Goal: Information Seeking & Learning: Understand process/instructions

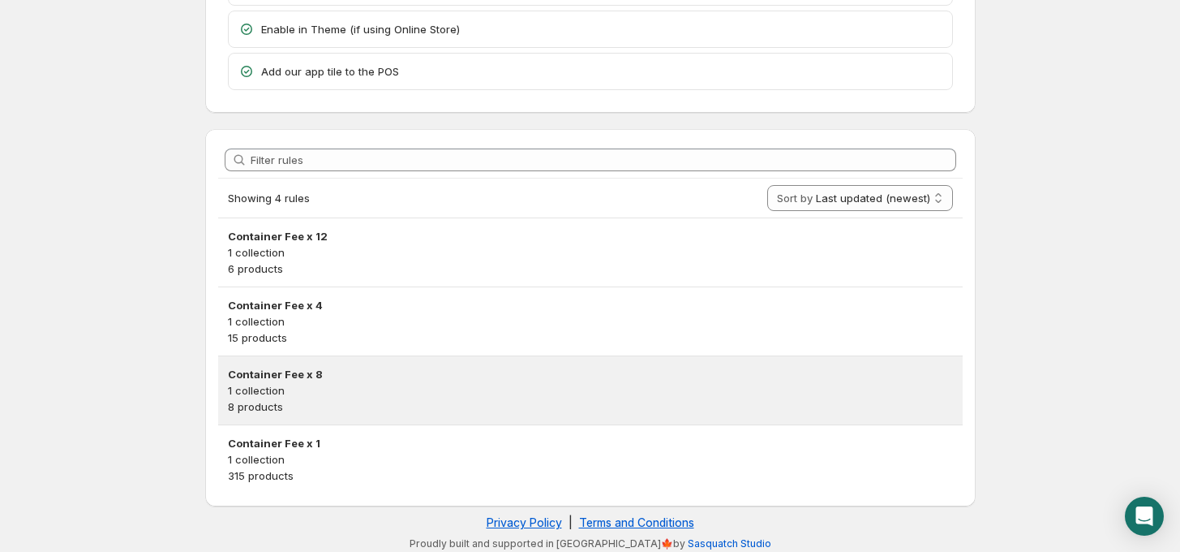
scroll to position [155, 0]
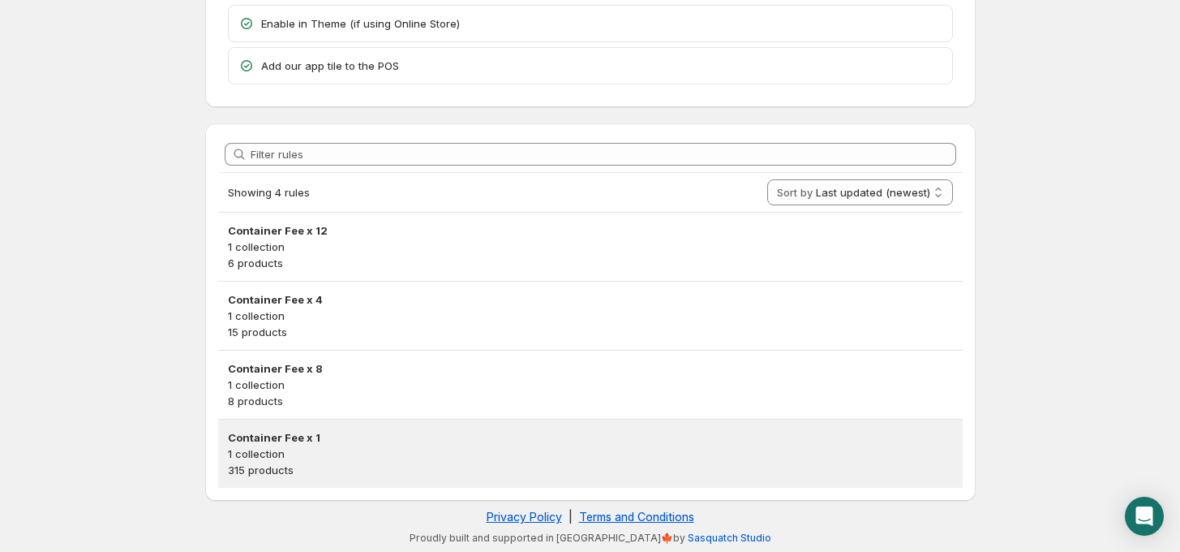
click at [326, 448] on p "1 collection" at bounding box center [590, 453] width 725 height 16
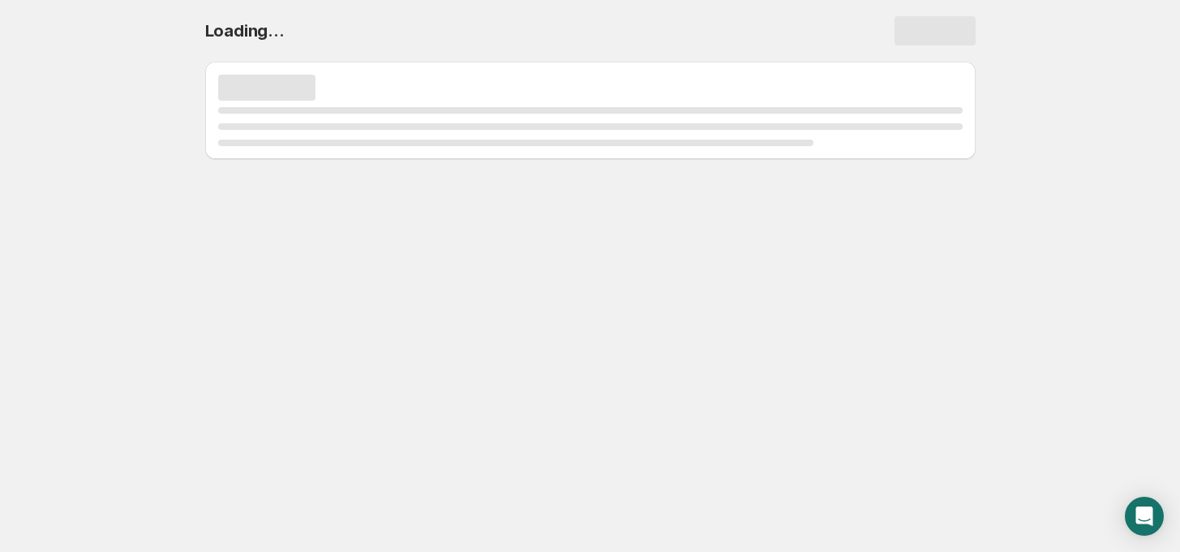
scroll to position [0, 0]
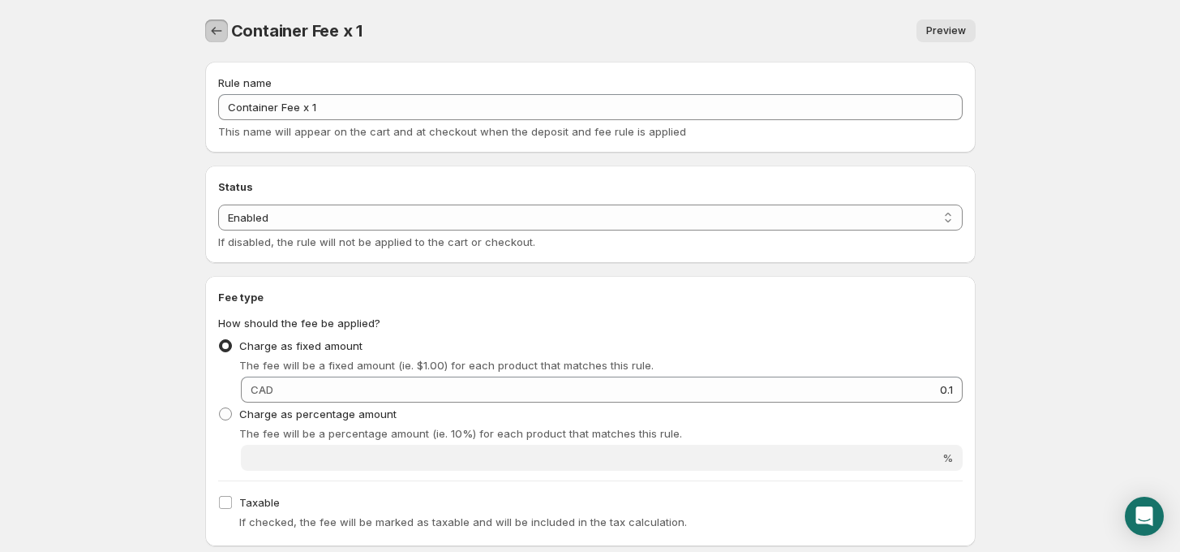
click at [214, 27] on icon "Settings" at bounding box center [216, 31] width 16 height 16
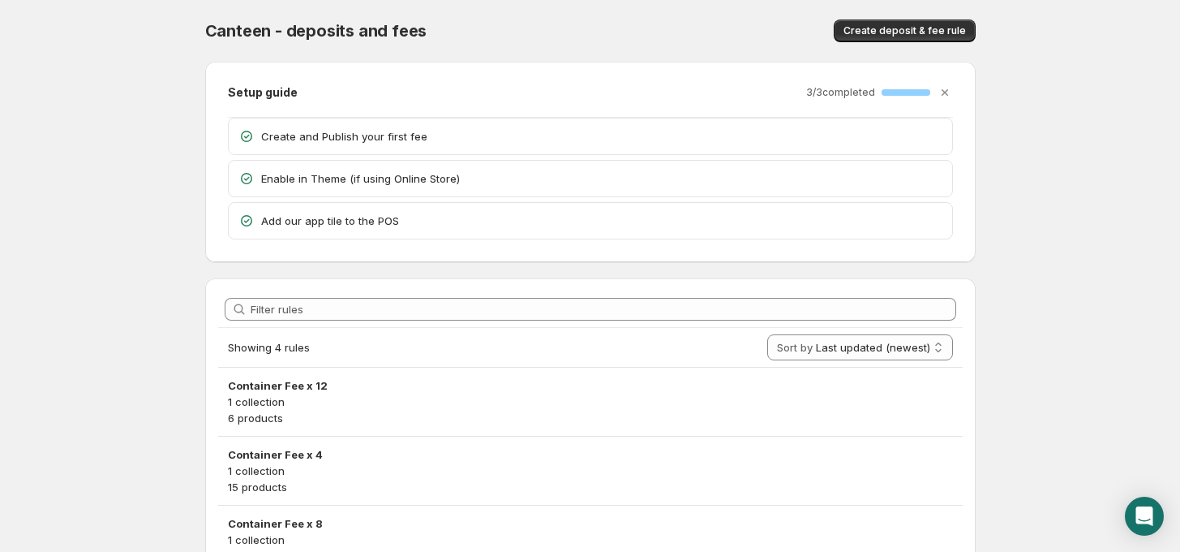
click at [153, 182] on body "Home Help Canteen - deposits and fees. This page is ready Canteen - deposits an…" at bounding box center [590, 276] width 1180 height 552
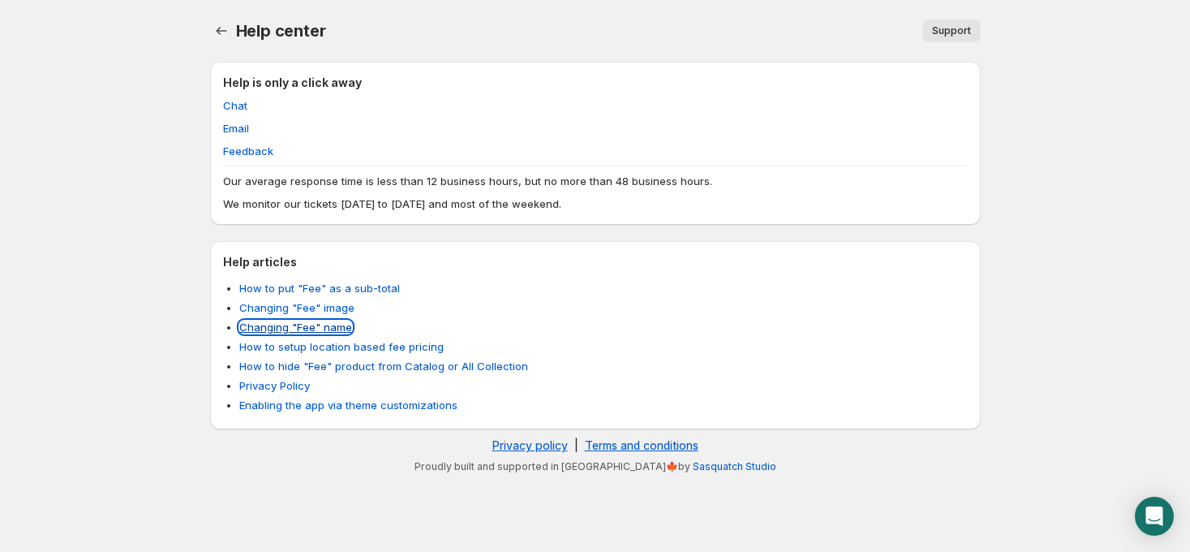
click at [310, 324] on link "Changing "Fee" name" at bounding box center [295, 326] width 113 height 13
